Goal: Complete application form

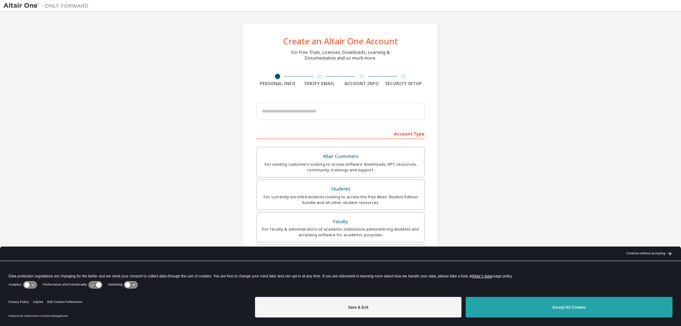
click at [603, 315] on button "Accept All Cookies" at bounding box center [569, 307] width 207 height 21
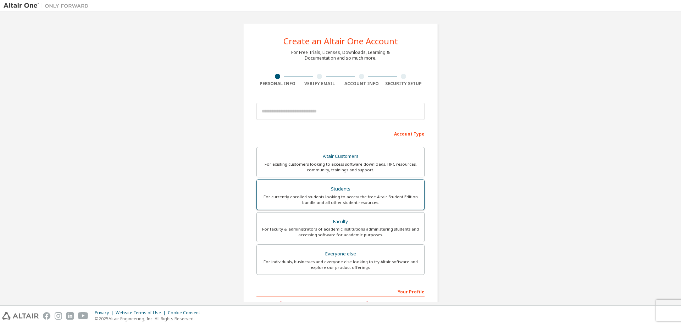
click at [340, 191] on div "Students" at bounding box center [340, 189] width 159 height 10
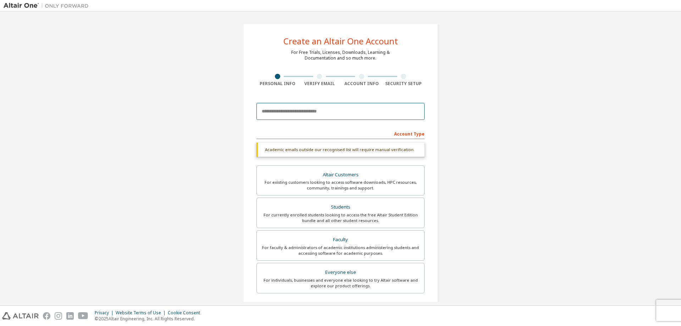
click at [320, 110] on input "email" at bounding box center [341, 111] width 168 height 17
type input "*"
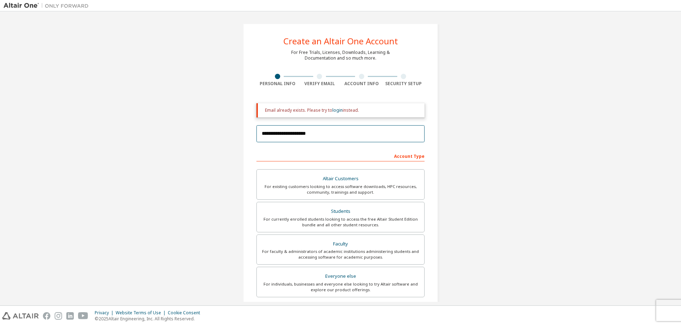
drag, startPoint x: 333, startPoint y: 137, endPoint x: 262, endPoint y: 140, distance: 71.8
click at [262, 140] on input "**********" at bounding box center [341, 133] width 168 height 17
type input "*"
